Goal: Obtain resource: Download file/media

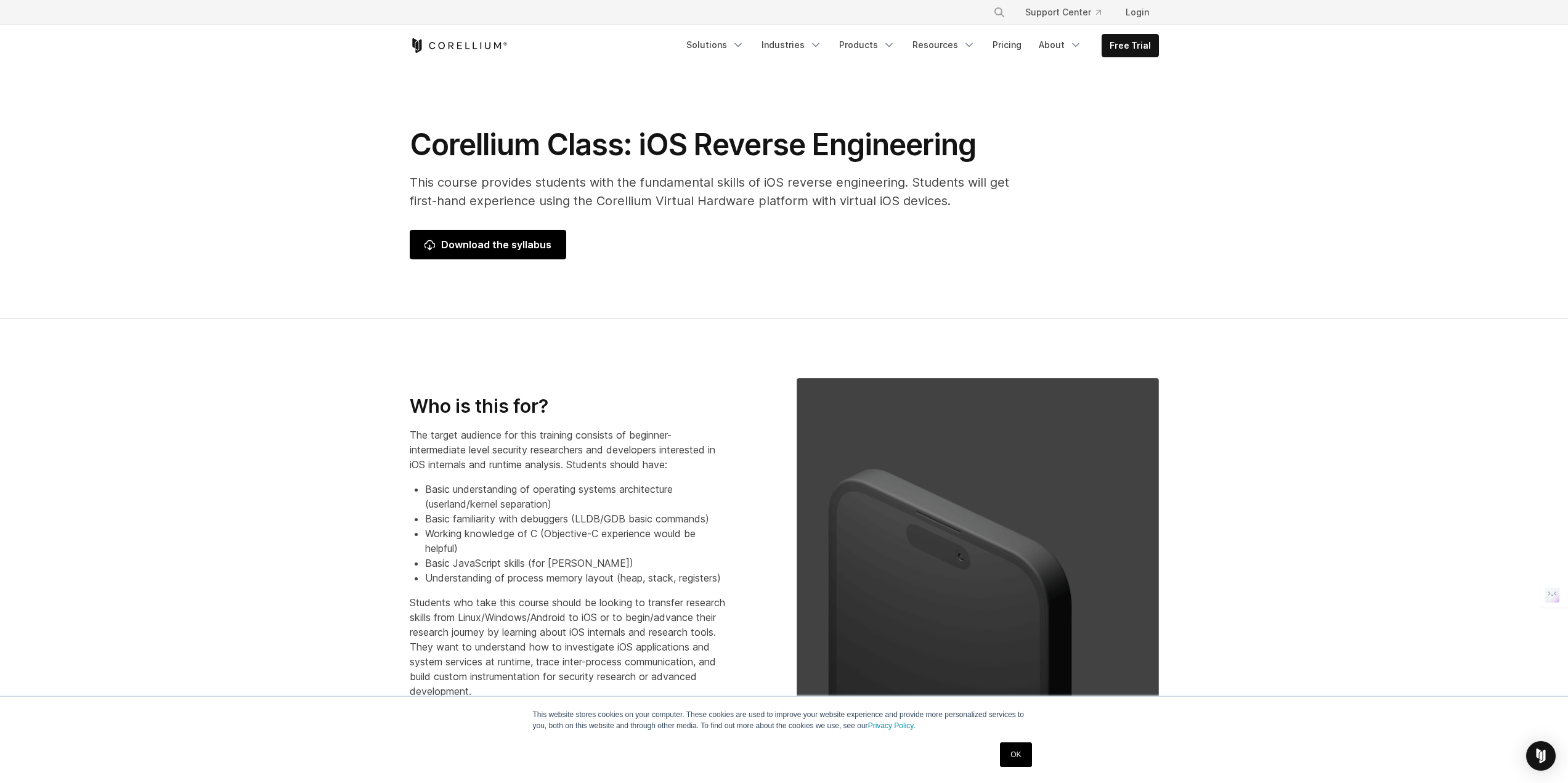
click at [476, 248] on span "Download the syllabus" at bounding box center [488, 244] width 127 height 15
click at [1005, 42] on link "Pricing" at bounding box center [1007, 45] width 44 height 22
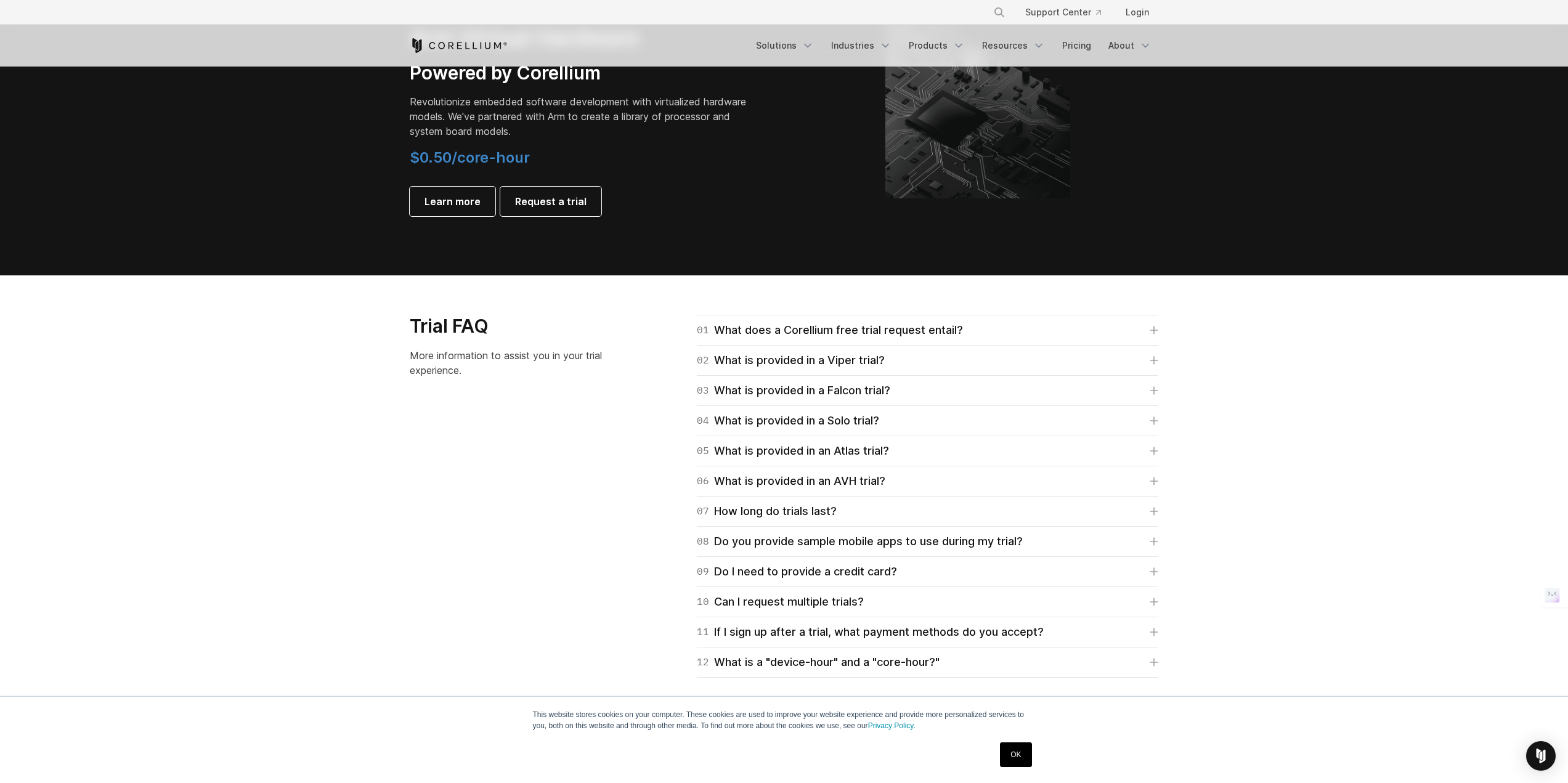
scroll to position [1918, 0]
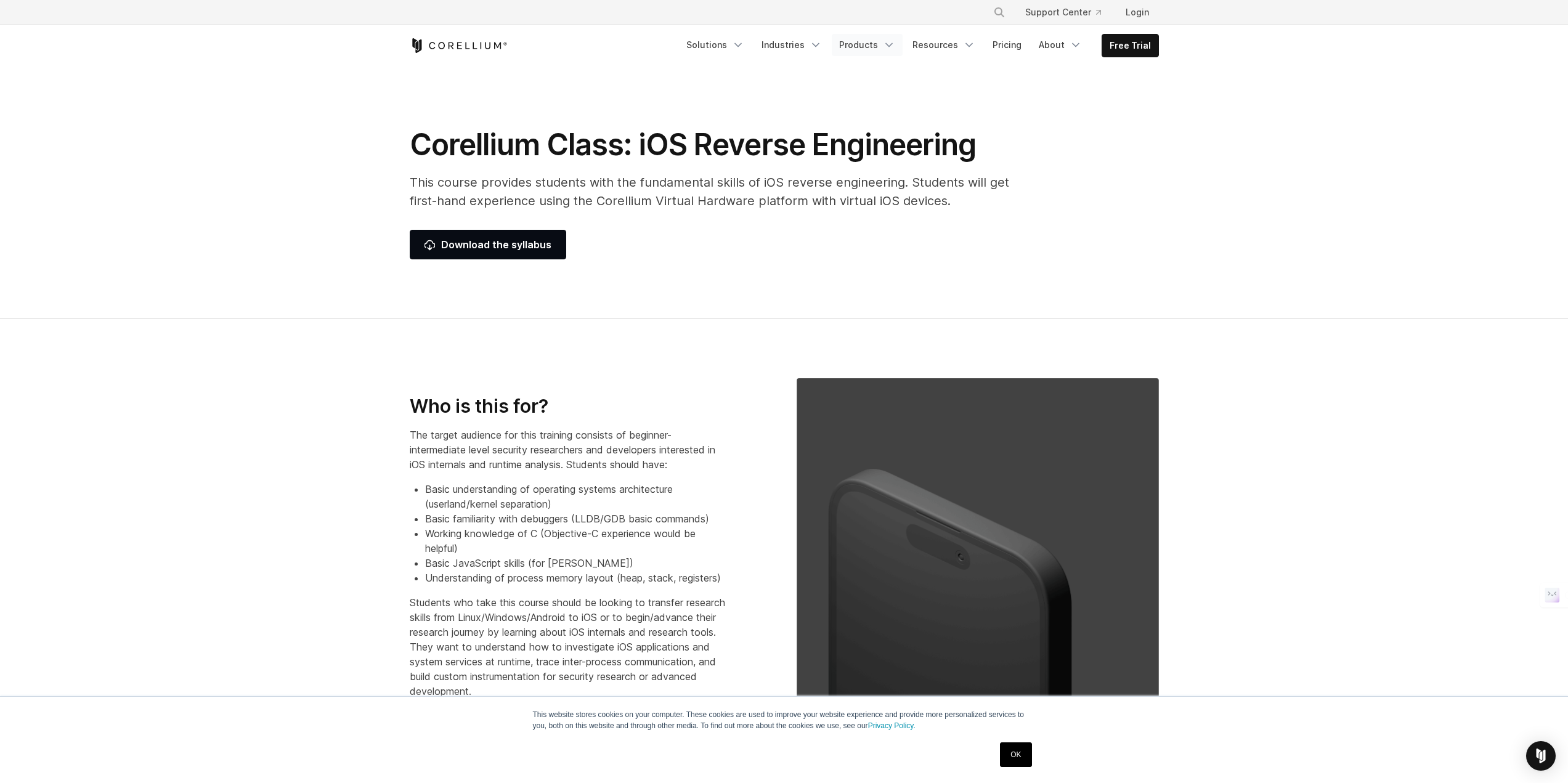
click at [877, 39] on link "Products" at bounding box center [868, 45] width 71 height 22
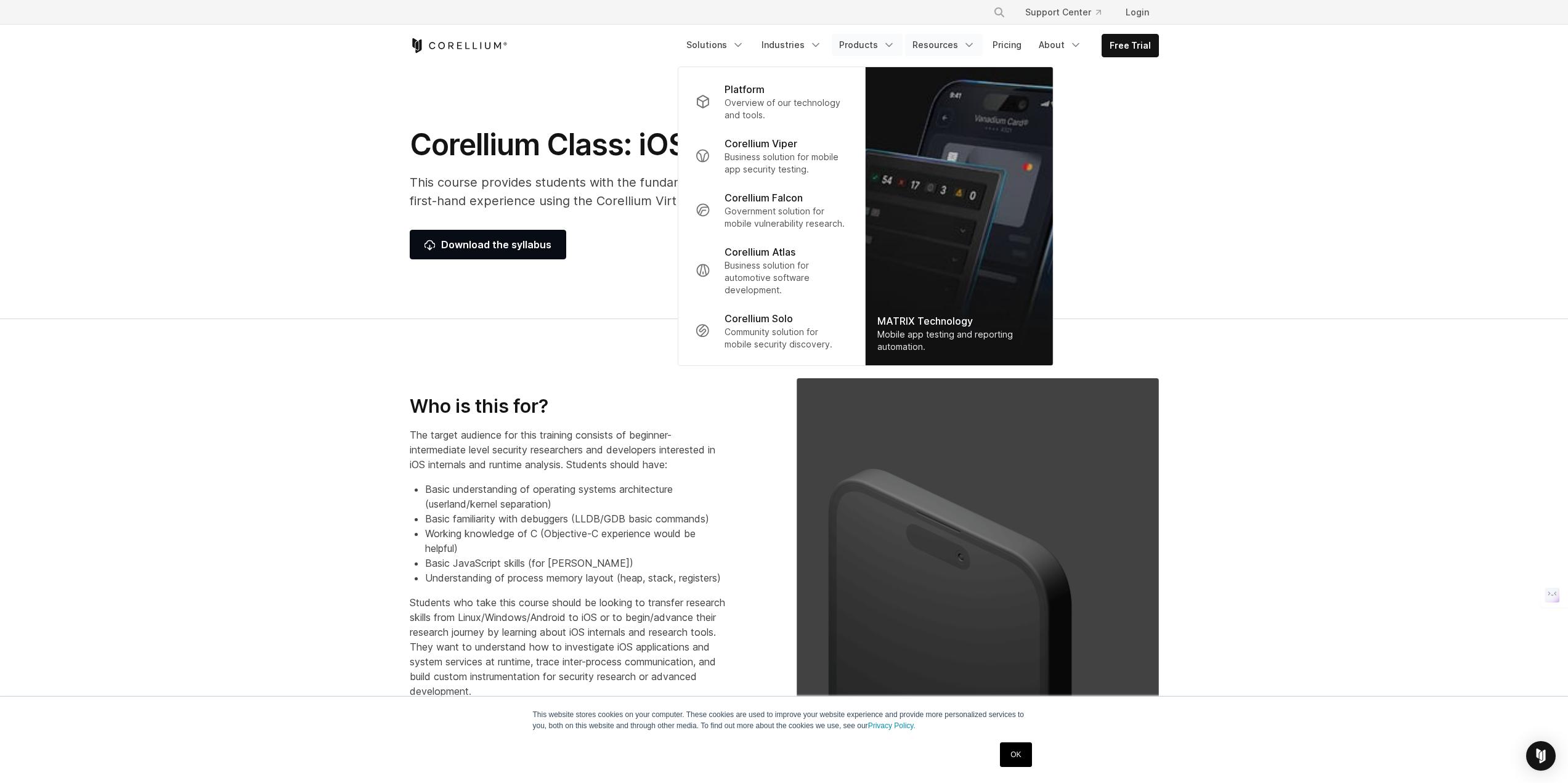
click at [950, 45] on link "Resources" at bounding box center [943, 45] width 77 height 22
